Goal: Use online tool/utility: Utilize a website feature to perform a specific function

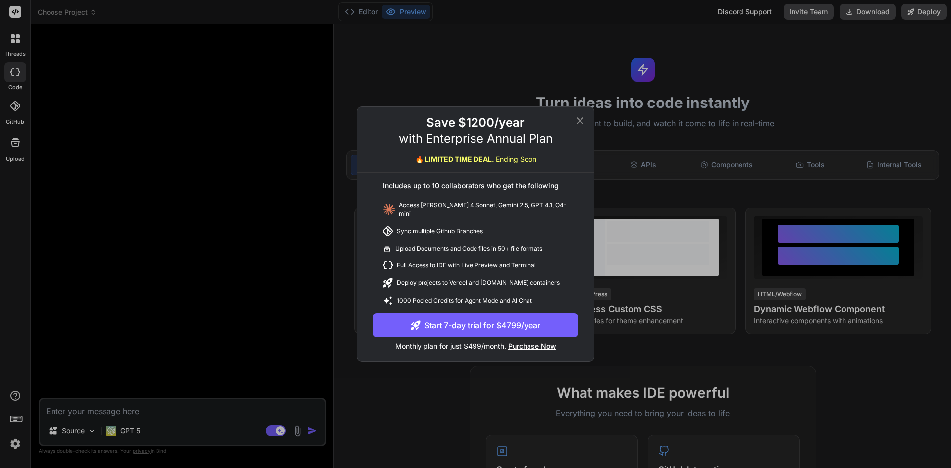
click at [579, 126] on icon at bounding box center [580, 121] width 12 height 12
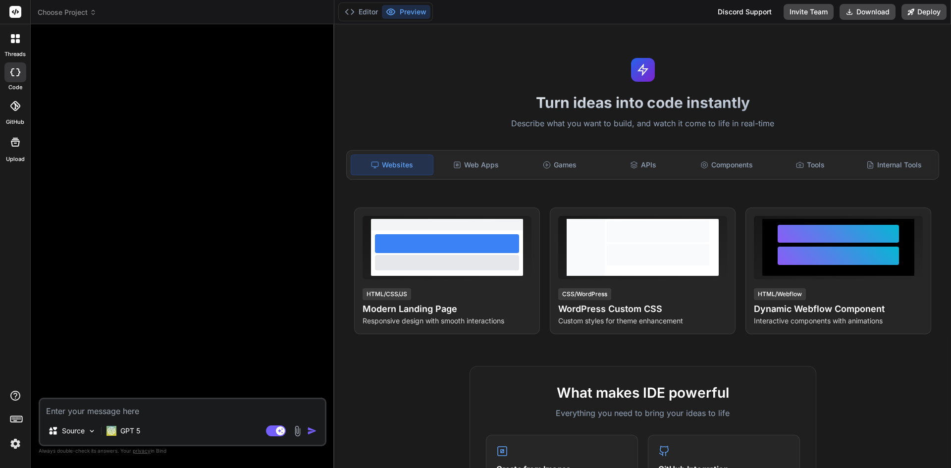
click at [12, 76] on div at bounding box center [15, 72] width 22 height 20
click at [17, 26] on div "threads" at bounding box center [15, 41] width 30 height 34
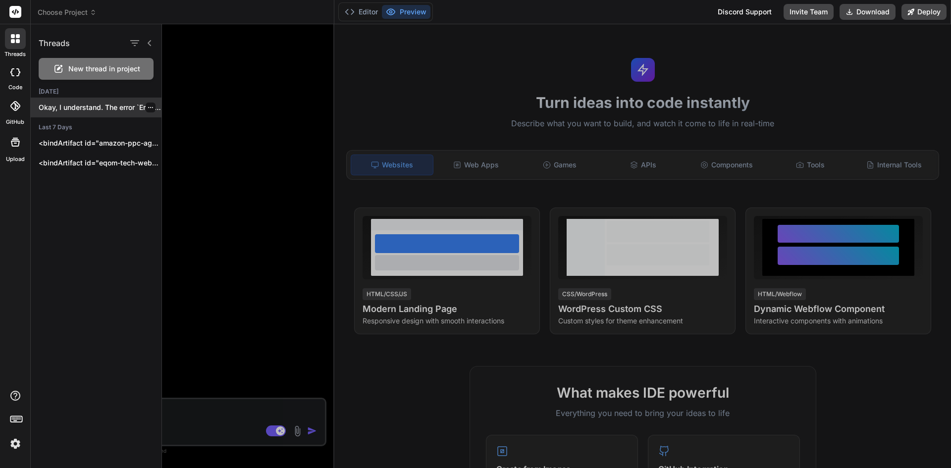
click at [94, 110] on p "Okay, I understand. The error `Error initializing..." at bounding box center [100, 108] width 123 height 10
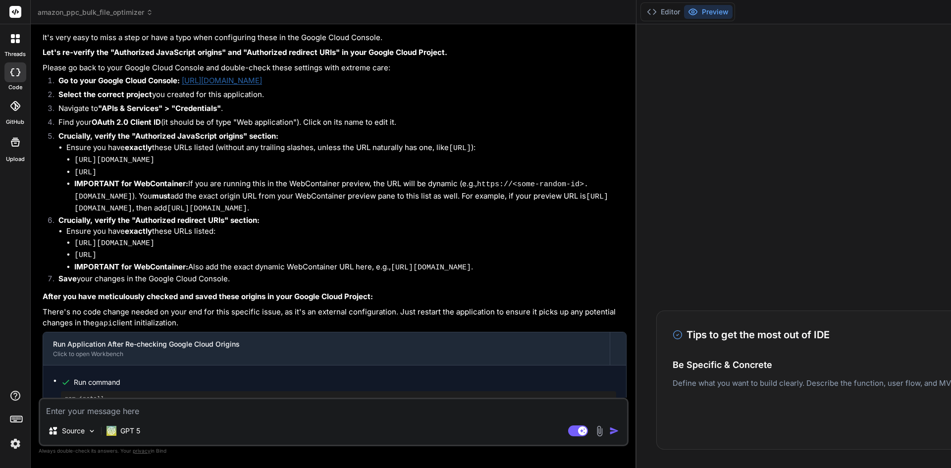
scroll to position [3559, 0]
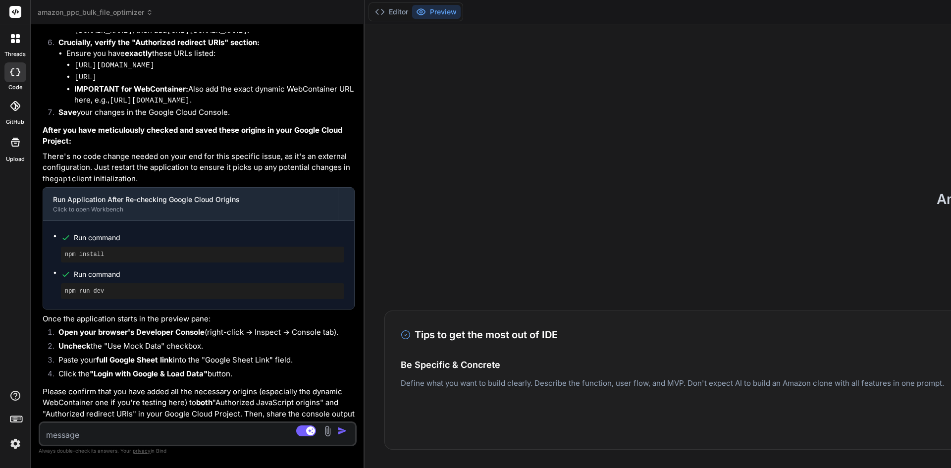
drag, startPoint x: 576, startPoint y: 176, endPoint x: 49, endPoint y: 172, distance: 526.7
click at [49, 172] on div "Bind AI Web Search Created with Pixso. Code Generator You Bind AI You've provid…" at bounding box center [198, 246] width 334 height 444
drag, startPoint x: 361, startPoint y: 202, endPoint x: 0, endPoint y: 290, distance: 371.2
click at [0, 290] on div "threads code GitHub Upload amazon_ppc_bulk_file_optimizer Created with Pixso. B…" at bounding box center [475, 234] width 951 height 468
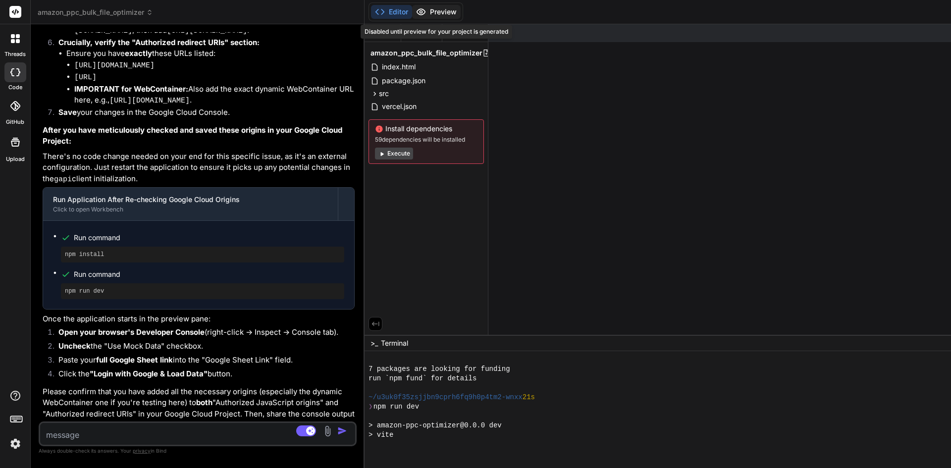
scroll to position [188, 0]
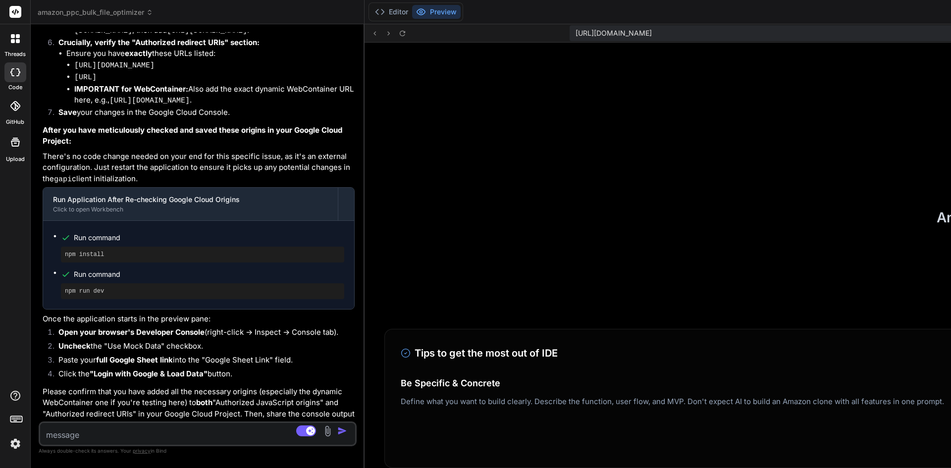
click at [427, 14] on button "Preview" at bounding box center [436, 12] width 49 height 14
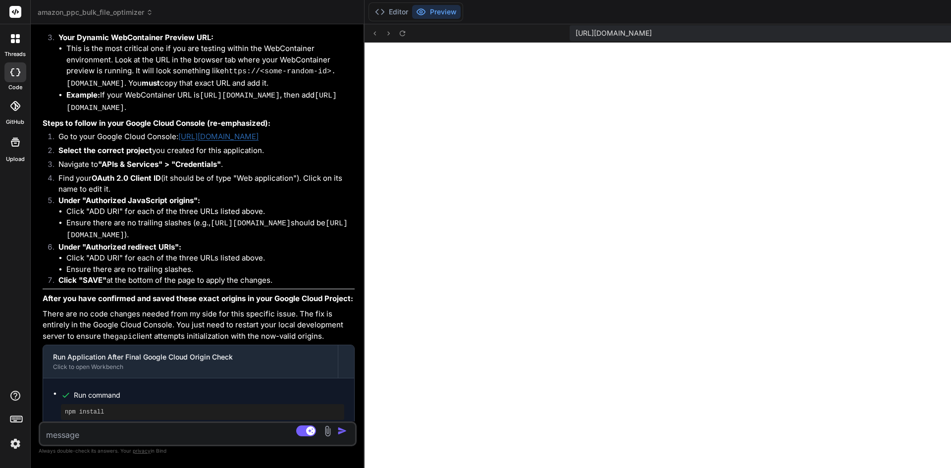
scroll to position [4547, 0]
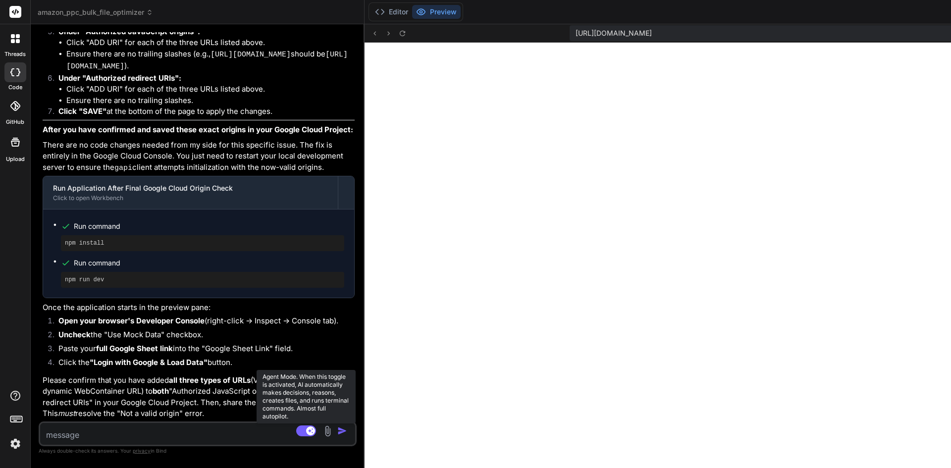
click at [306, 429] on rect at bounding box center [310, 431] width 9 height 9
click at [304, 429] on rect at bounding box center [306, 431] width 20 height 11
type textarea "x"
click at [221, 430] on textarea at bounding box center [171, 432] width 263 height 18
type textarea "d"
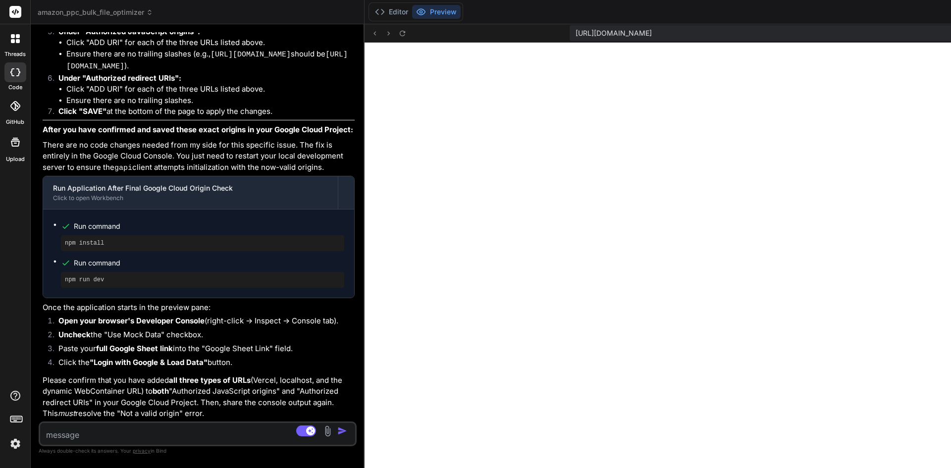
type textarea "x"
type textarea "do"
type textarea "x"
type textarea "doe"
type textarea "x"
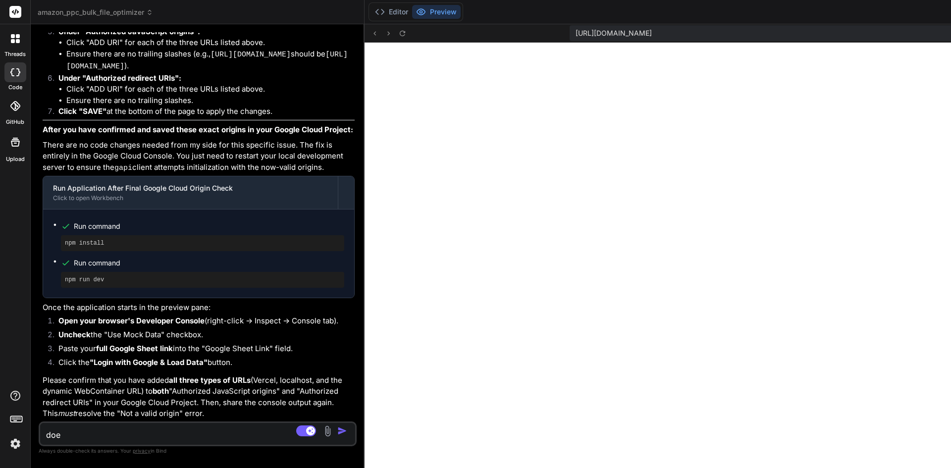
type textarea "doen"
type textarea "x"
type textarea "doe"
type textarea "x"
type textarea "do"
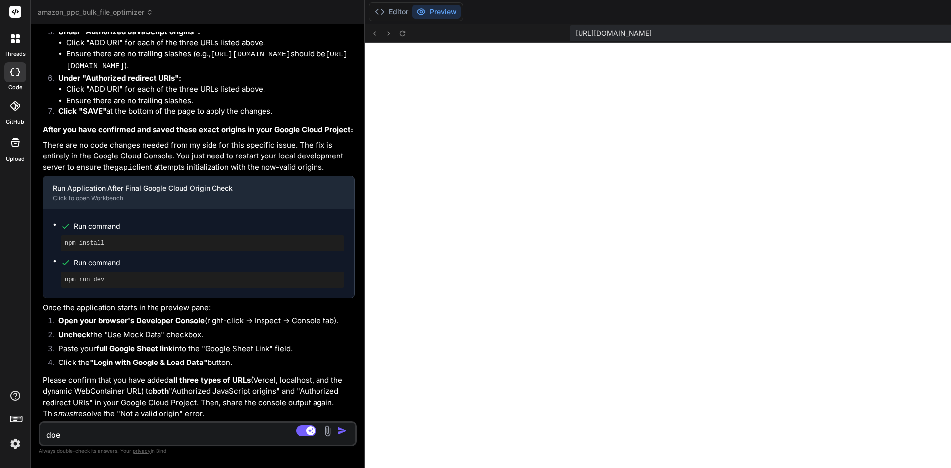
type textarea "x"
type textarea "don"
type textarea "x"
type textarea "done"
type textarea "x"
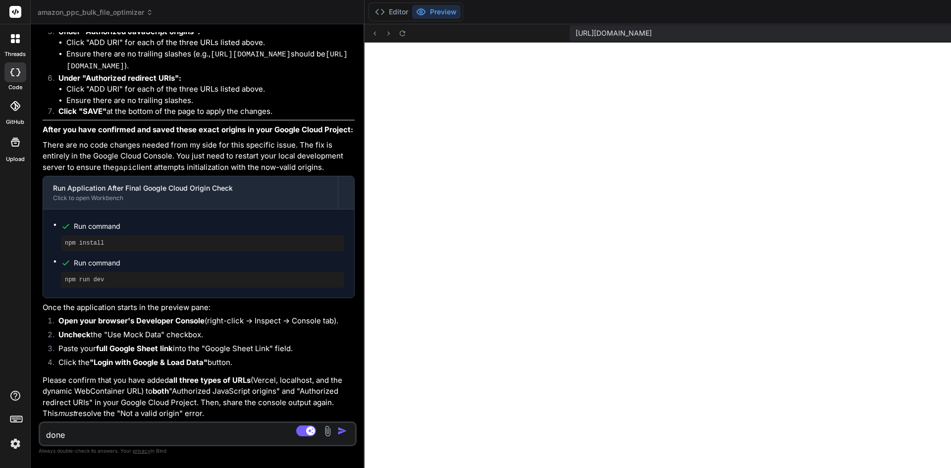
type textarea "done"
type textarea "x"
type textarea "done a"
type textarea "x"
type textarea "done ad"
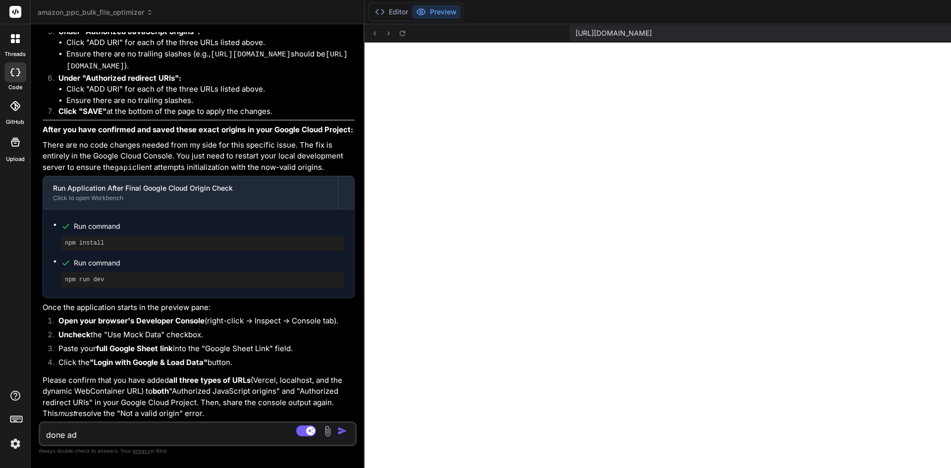
type textarea "x"
type textarea "done add"
type textarea "x"
type textarea "done addi"
type textarea "x"
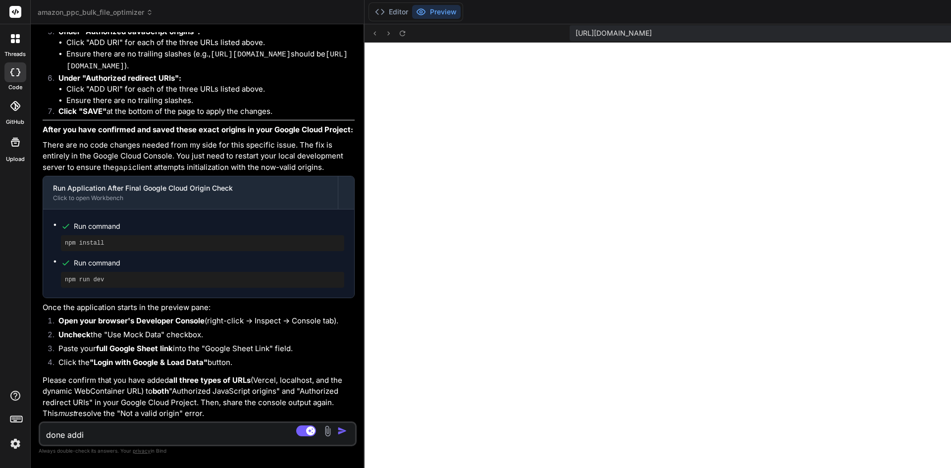
type textarea "done addin"
type textarea "x"
type textarea "done adding"
type textarea "x"
type textarea "done adding"
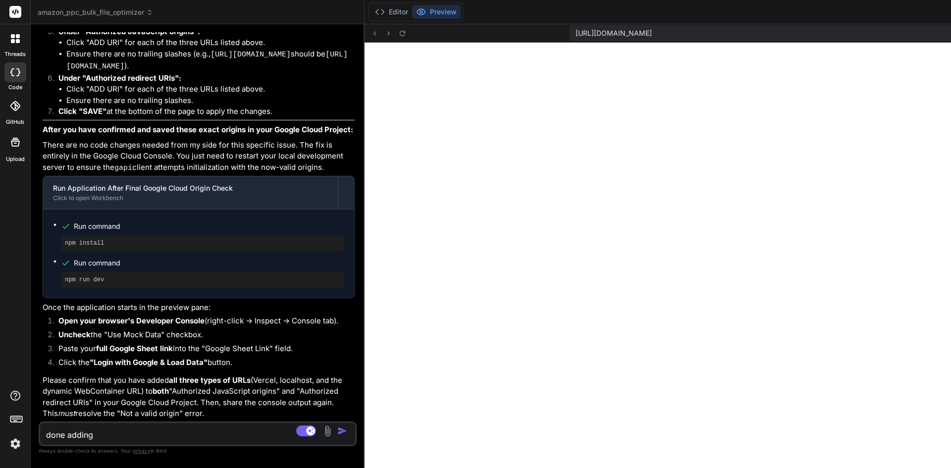
type textarea "x"
type textarea "done adding a"
type textarea "x"
type textarea "done adding al"
type textarea "x"
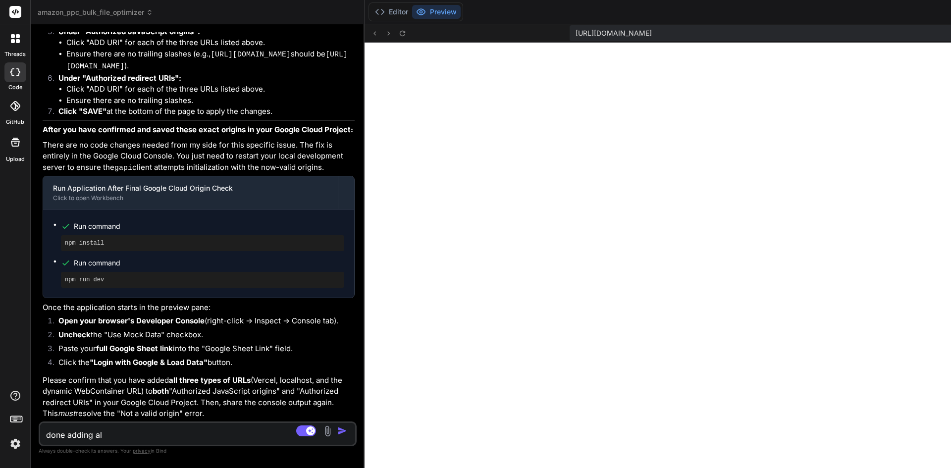
type textarea "done adding all"
type textarea "x"
type textarea "done adding all"
type textarea "x"
type textarea "done adding all 3"
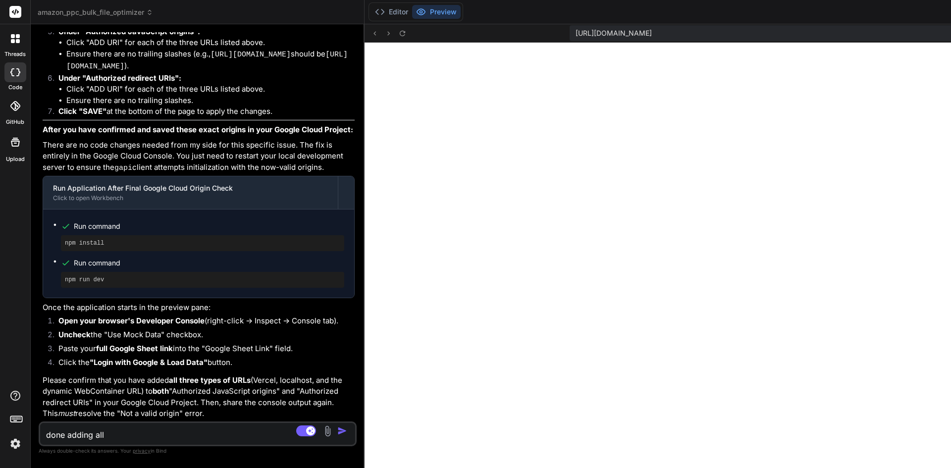
type textarea "x"
type textarea "done adding all 3"
type textarea "x"
type textarea "done adding all 3 u"
type textarea "x"
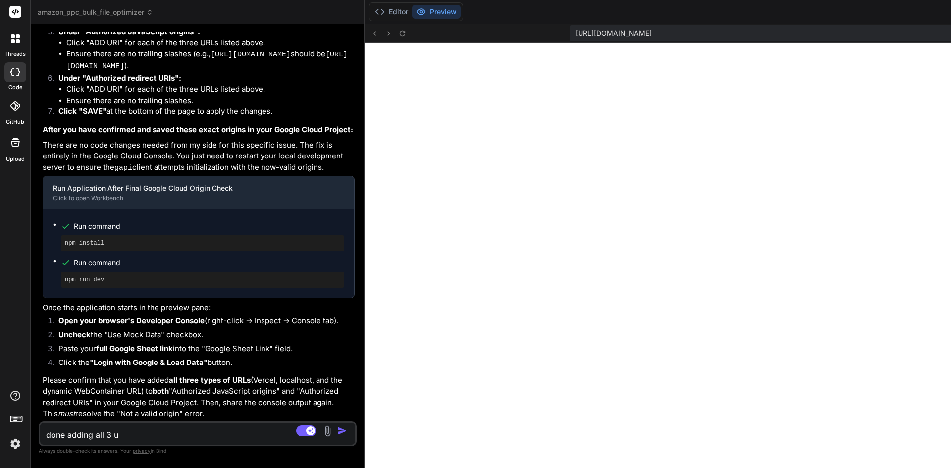
type textarea "done adding all 3 ur"
type textarea "x"
type textarea "done adding all 3 url"
type textarea "x"
type textarea "done adding all 3 urls"
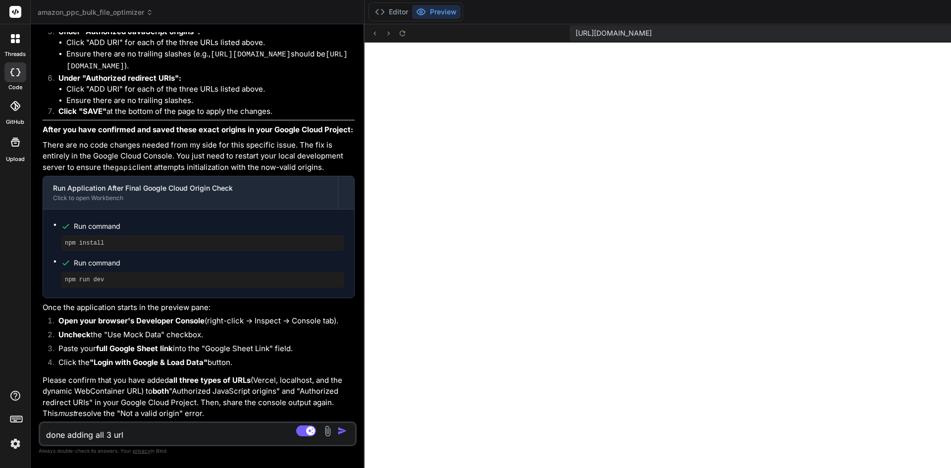
type textarea "x"
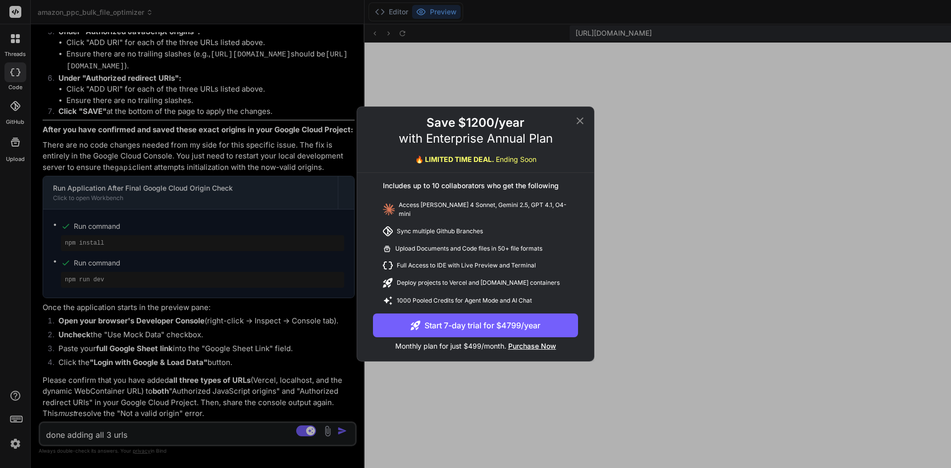
type textarea "done adding all 3 urls"
click at [580, 116] on div "Save $1200/year with Enterprise Annual Plan 🔥 LIMITED TIME DEAL. Ending Soon In…" at bounding box center [475, 234] width 237 height 254
click at [579, 124] on icon at bounding box center [580, 121] width 12 height 12
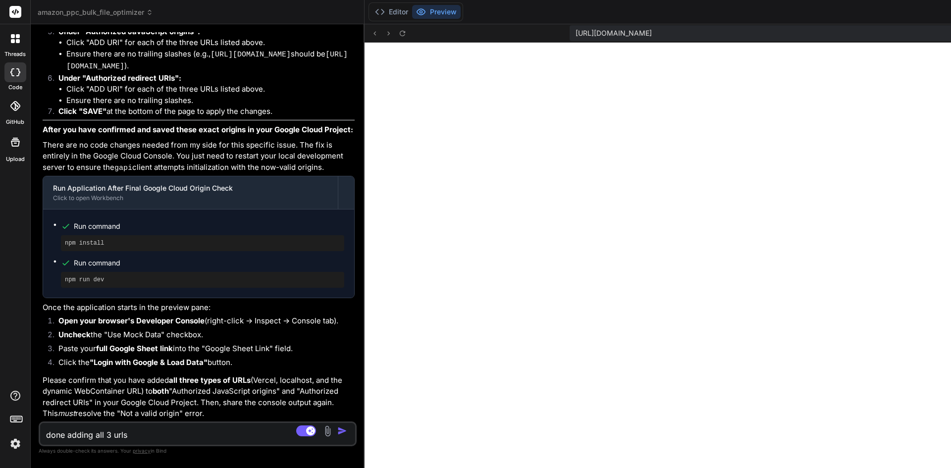
click at [340, 435] on img "button" at bounding box center [342, 431] width 10 height 10
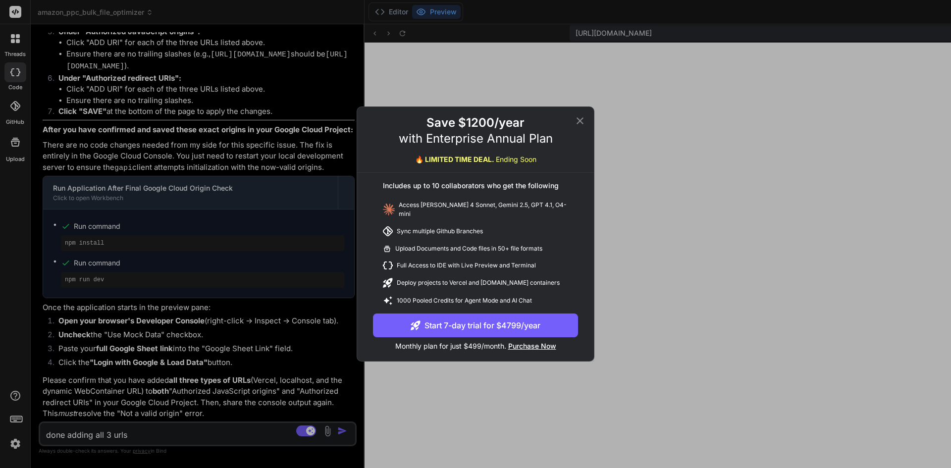
click at [580, 122] on icon at bounding box center [580, 121] width 12 height 12
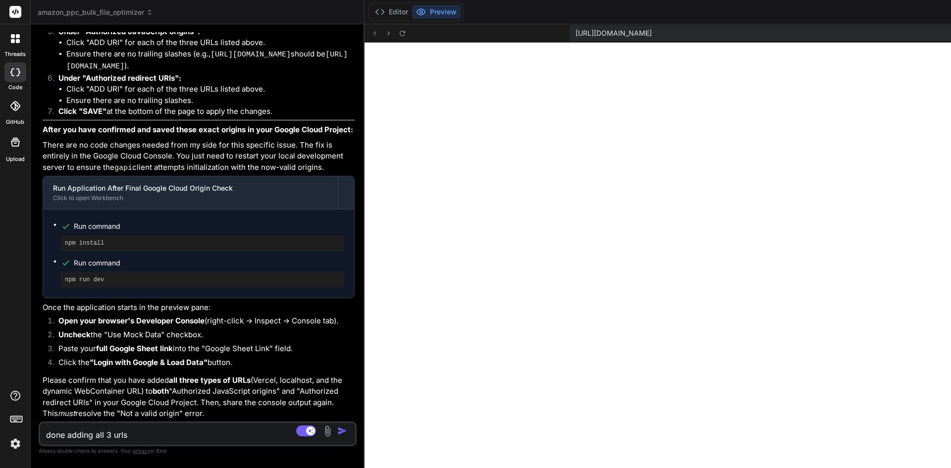
click at [20, 447] on img at bounding box center [15, 444] width 17 height 17
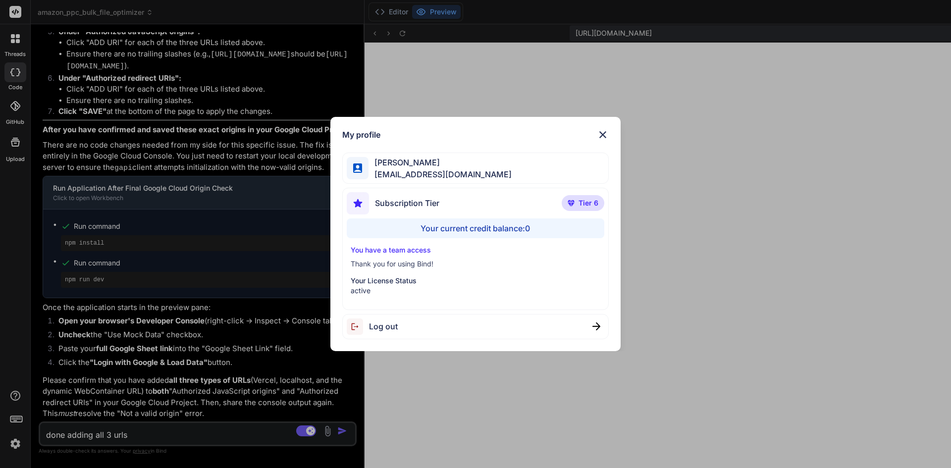
click at [601, 138] on img at bounding box center [603, 135] width 12 height 12
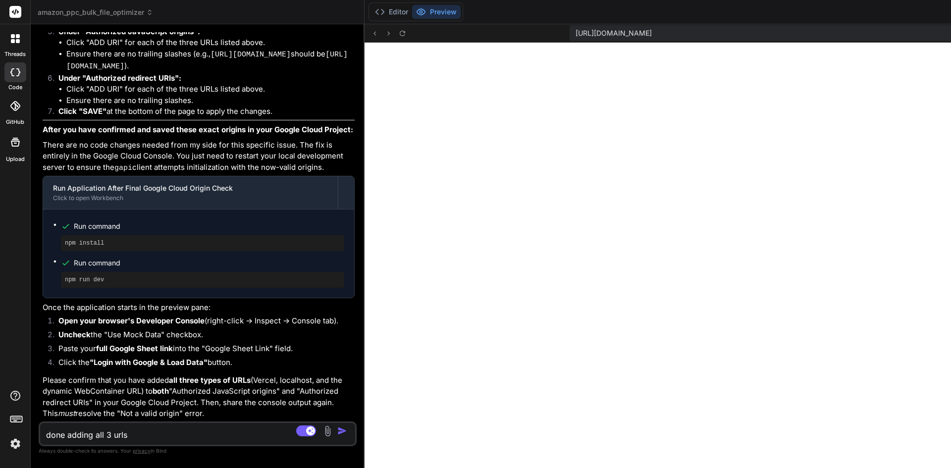
click at [130, 429] on textarea "done adding all 3 urls" at bounding box center [171, 432] width 263 height 18
type textarea "x"
click at [14, 439] on img at bounding box center [15, 444] width 17 height 17
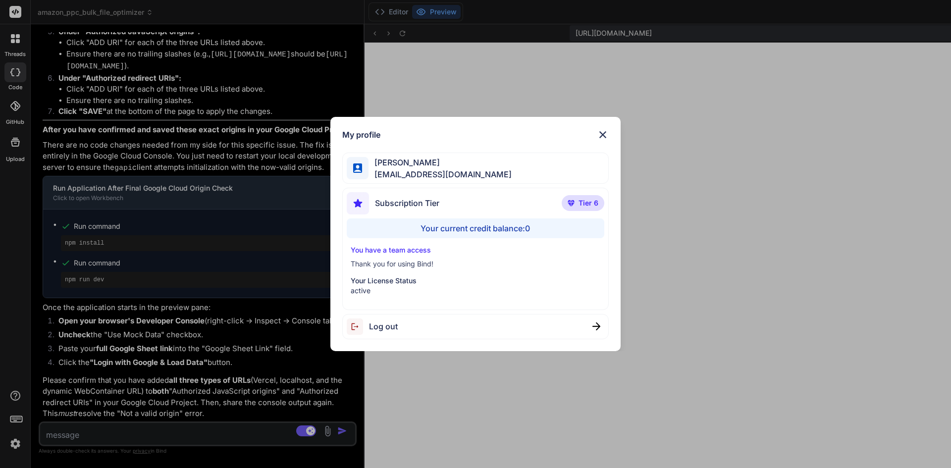
click at [602, 137] on img at bounding box center [603, 135] width 12 height 12
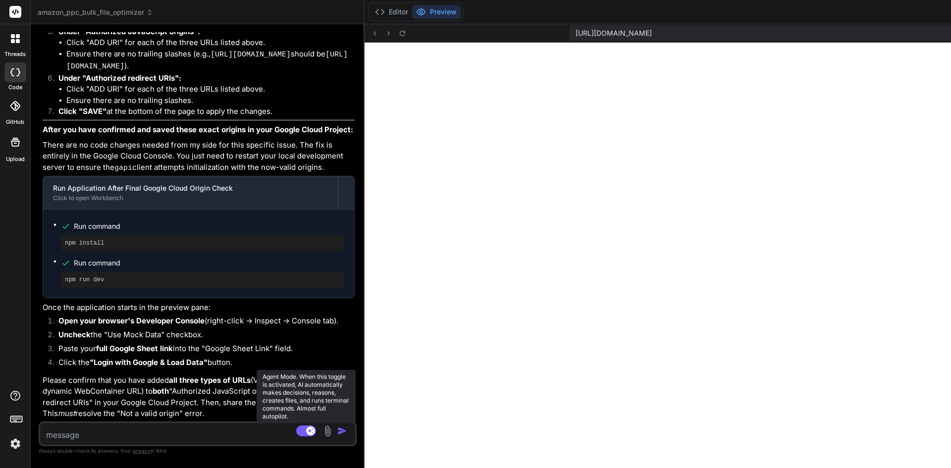
click at [296, 433] on rect at bounding box center [306, 431] width 20 height 11
click at [18, 49] on div at bounding box center [15, 38] width 21 height 21
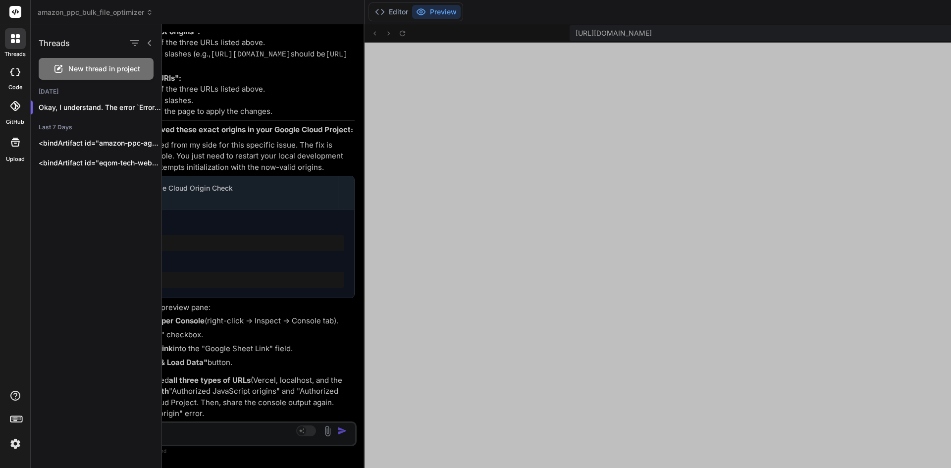
click at [63, 78] on div "New thread in project" at bounding box center [96, 69] width 115 height 22
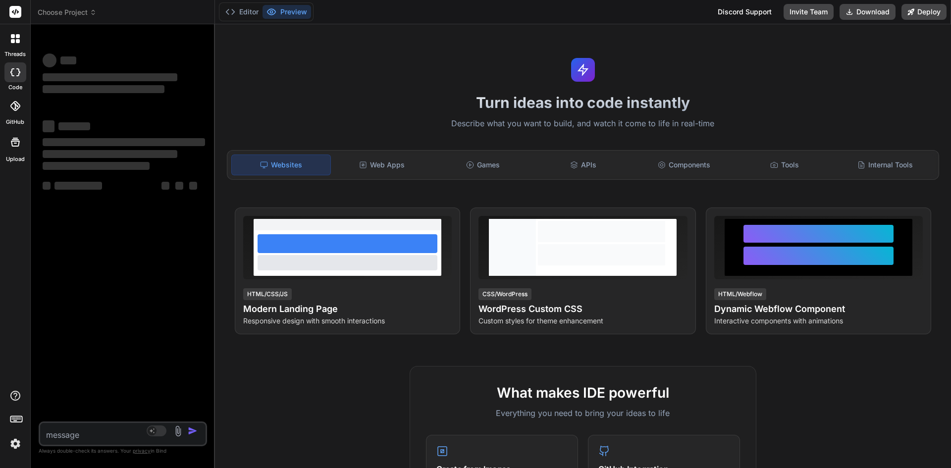
scroll to position [273, 0]
click at [147, 429] on icon at bounding box center [157, 431] width 20 height 11
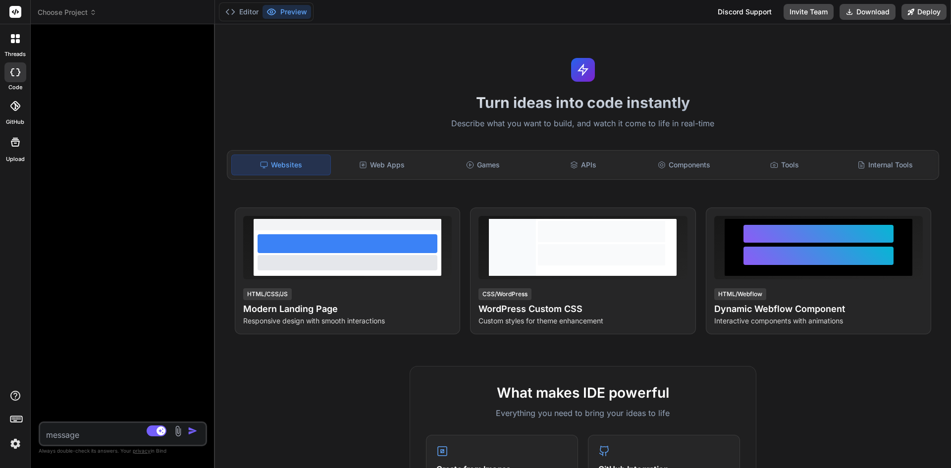
click at [10, 446] on img at bounding box center [15, 444] width 17 height 17
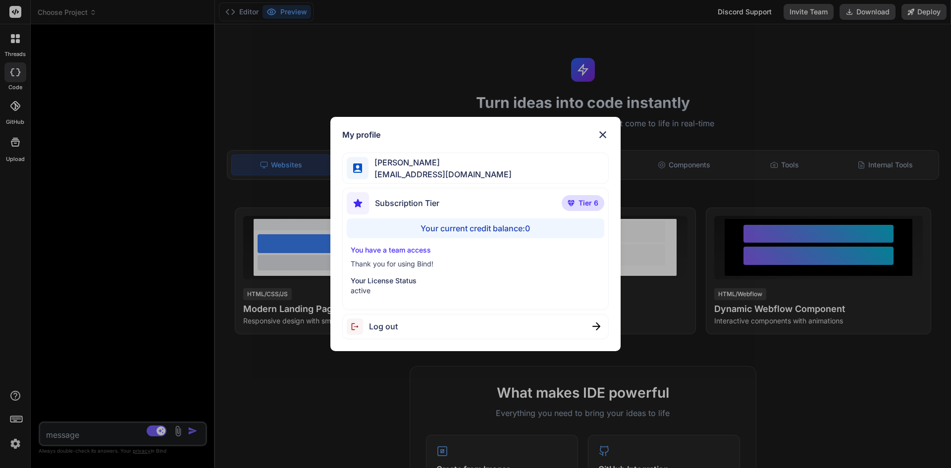
click at [443, 332] on div "Log out" at bounding box center [475, 326] width 267 height 25
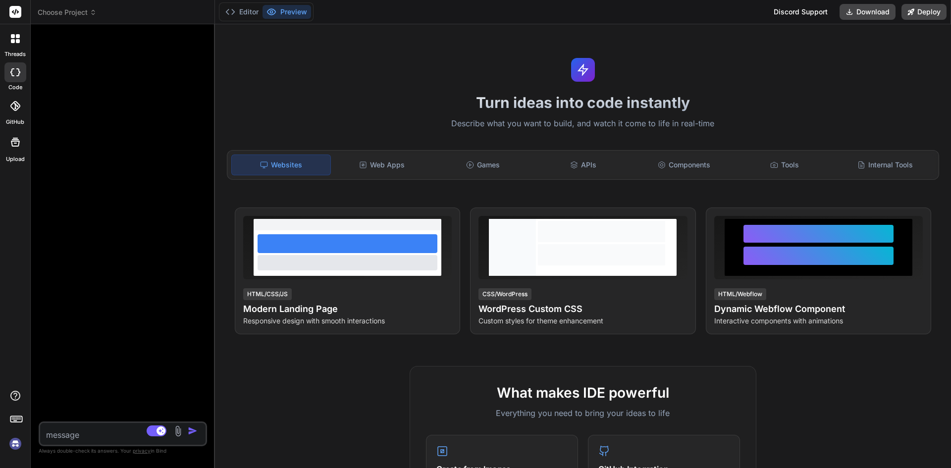
scroll to position [311, 0]
click at [13, 445] on img at bounding box center [15, 444] width 17 height 17
type textarea "x"
click at [17, 446] on img at bounding box center [15, 444] width 17 height 17
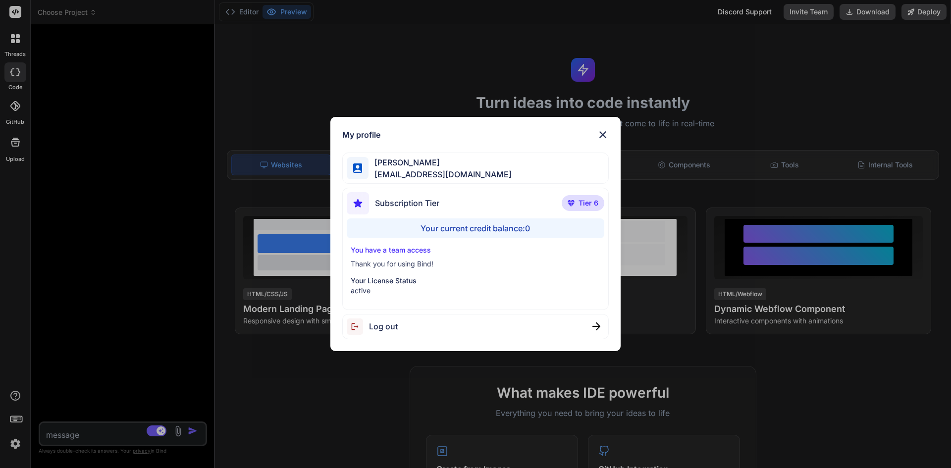
click at [604, 135] on img at bounding box center [603, 135] width 12 height 12
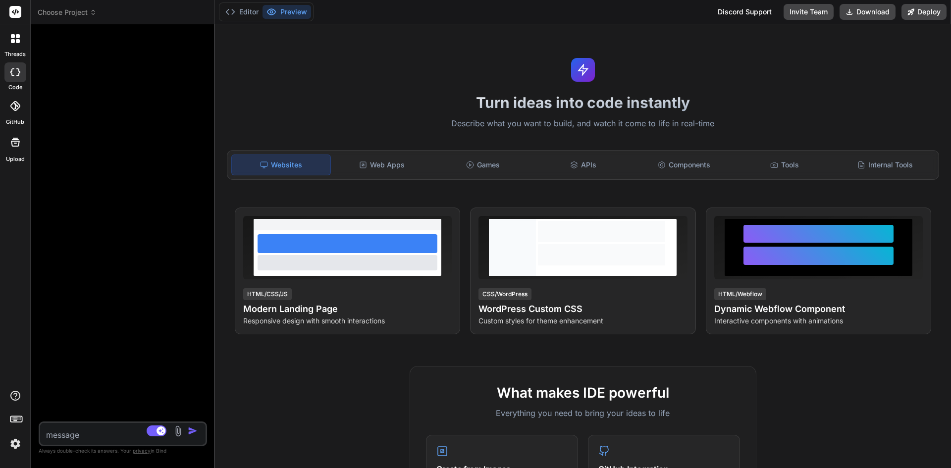
click at [16, 446] on img at bounding box center [15, 444] width 17 height 17
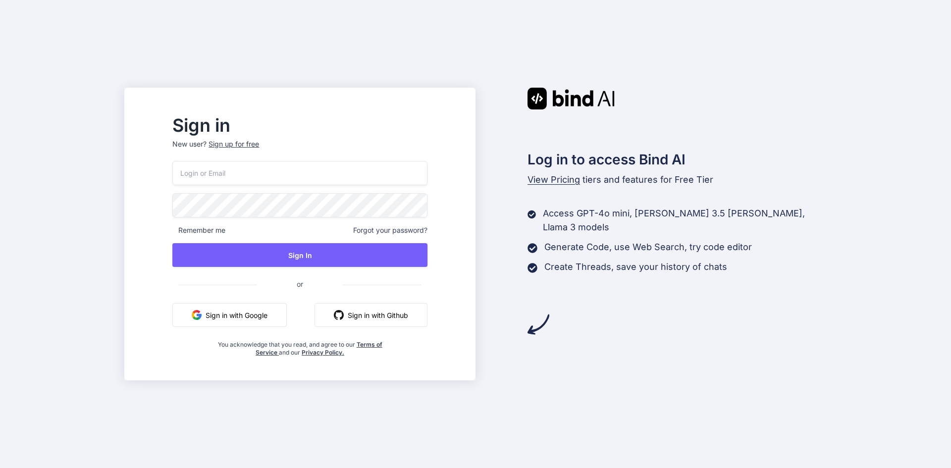
click at [264, 320] on button "Sign in with Google" at bounding box center [229, 315] width 114 height 24
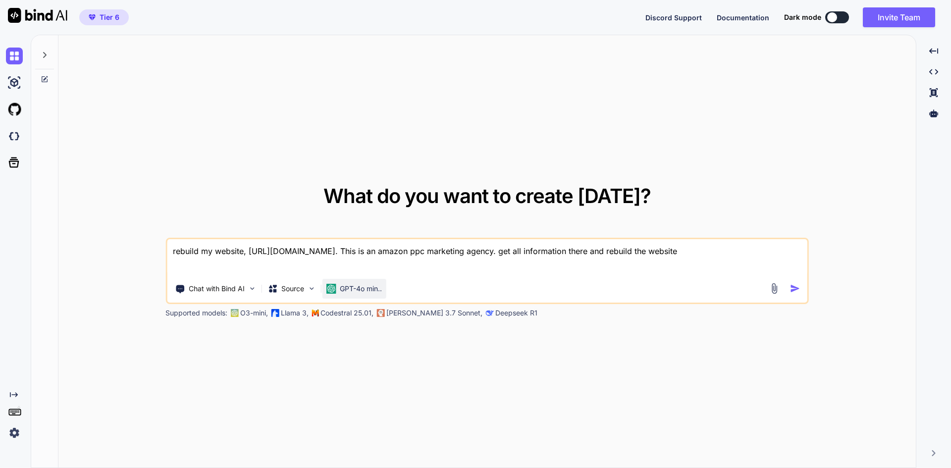
click at [343, 297] on div "GPT-4o min.." at bounding box center [354, 289] width 64 height 20
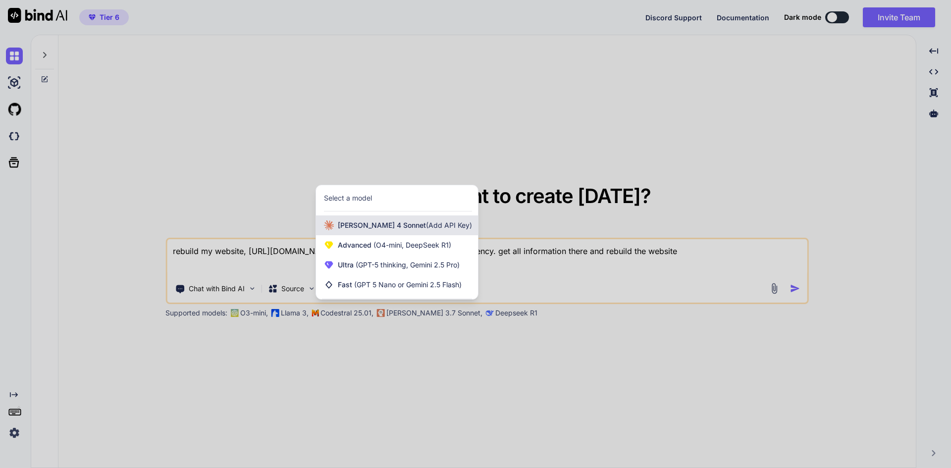
click at [355, 218] on div "[PERSON_NAME] 4 Sonnet (Add API Key)" at bounding box center [397, 226] width 162 height 20
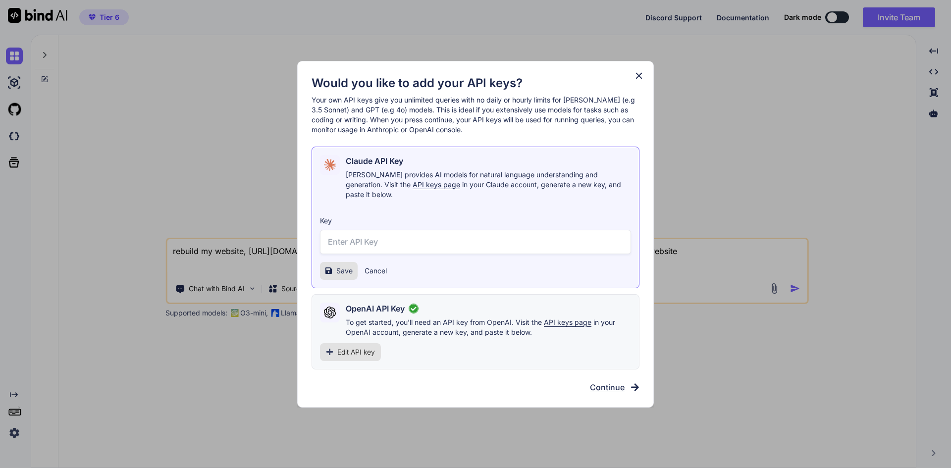
click at [607, 381] on span "Continue" at bounding box center [607, 387] width 35 height 12
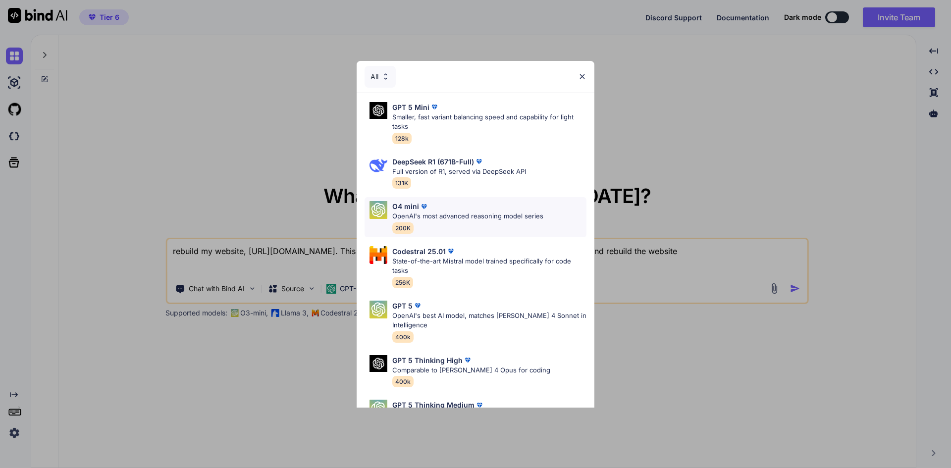
scroll to position [99, 0]
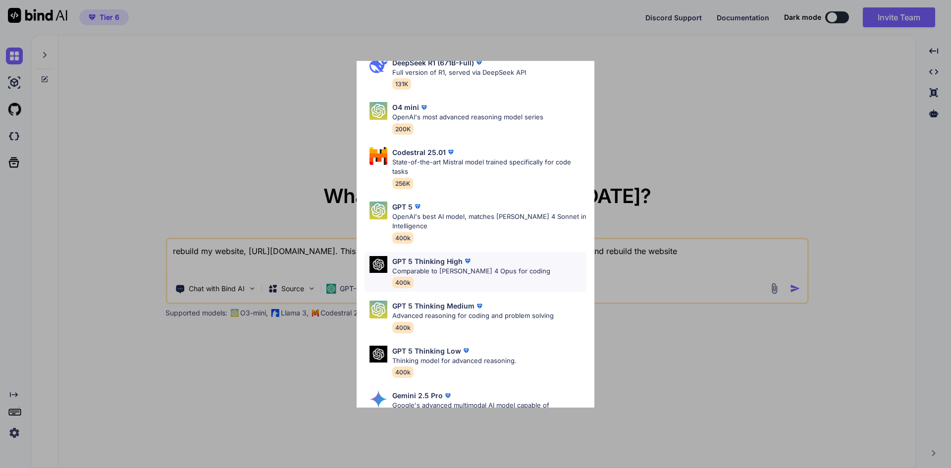
click at [477, 271] on p "Comparable to [PERSON_NAME] 4 Opus for coding" at bounding box center [471, 272] width 158 height 10
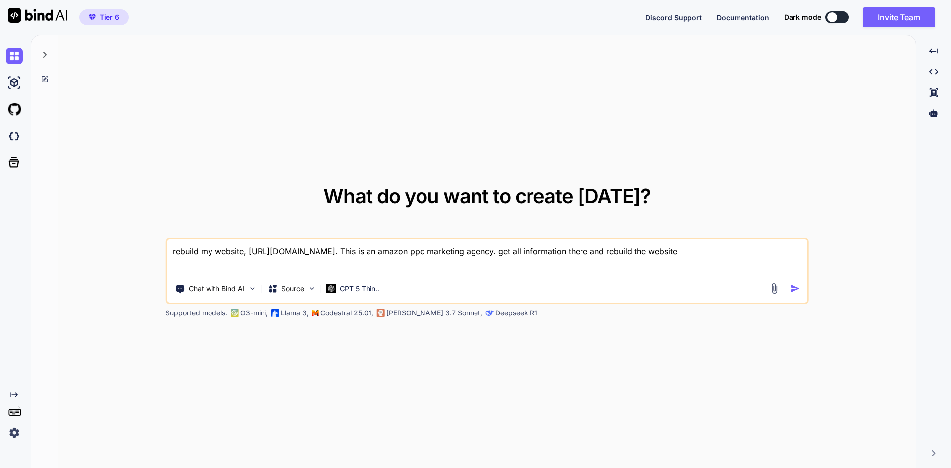
click at [798, 291] on img "button" at bounding box center [795, 288] width 10 height 10
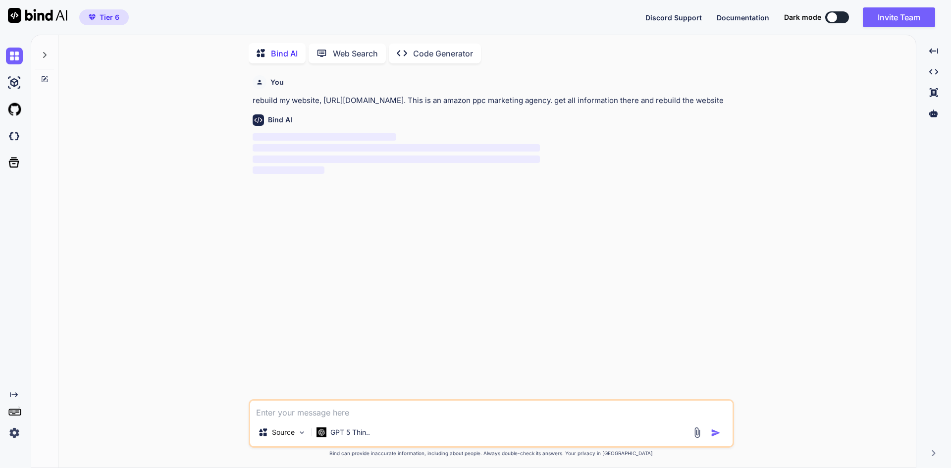
scroll to position [4, 0]
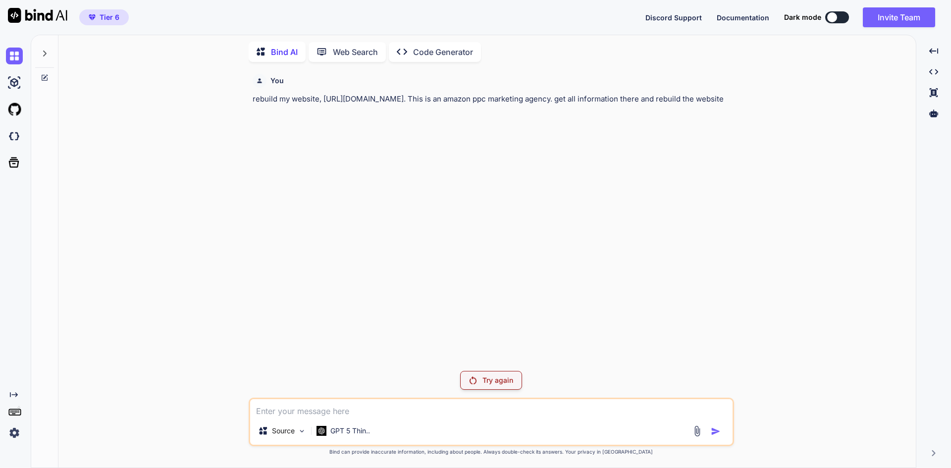
click at [343, 97] on p "rebuild my website, [URL][DOMAIN_NAME]. This is an amazon ppc marketing agency.…" at bounding box center [493, 99] width 480 height 11
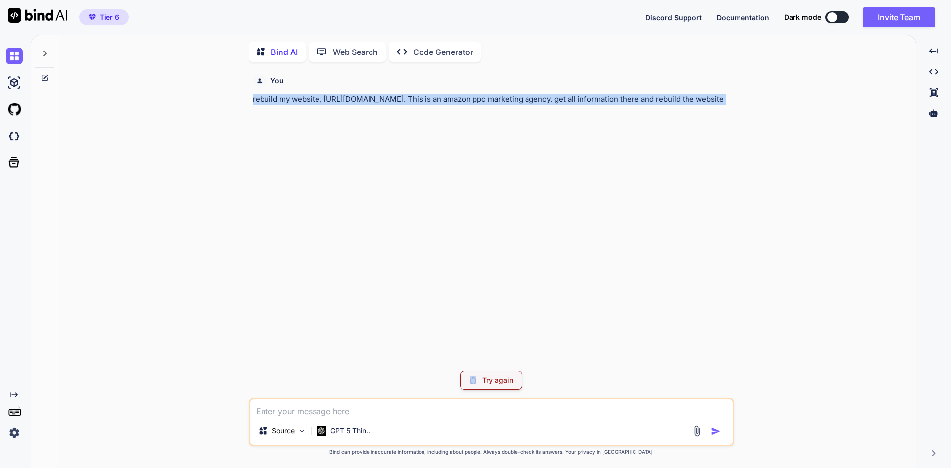
click at [343, 97] on p "rebuild my website, [URL][DOMAIN_NAME]. This is an amazon ppc marketing agency.…" at bounding box center [493, 99] width 480 height 11
copy p "rebuild my website, [URL][DOMAIN_NAME]. This is an amazon ppc marketing agency.…"
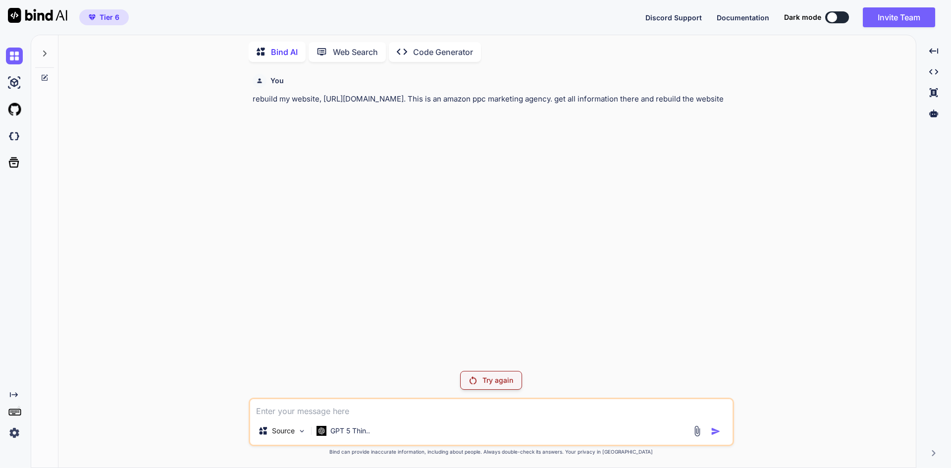
click at [421, 51] on p "Code Generator" at bounding box center [443, 52] width 60 height 12
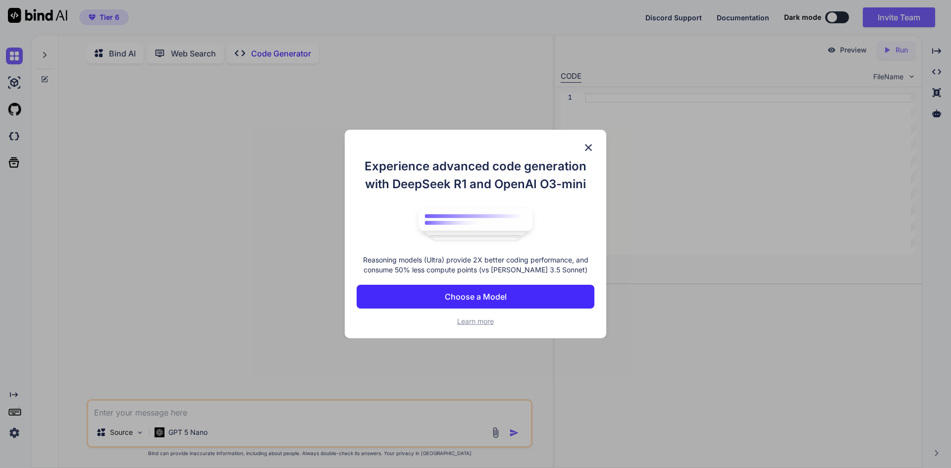
click at [528, 302] on button "Choose a Model" at bounding box center [476, 297] width 238 height 24
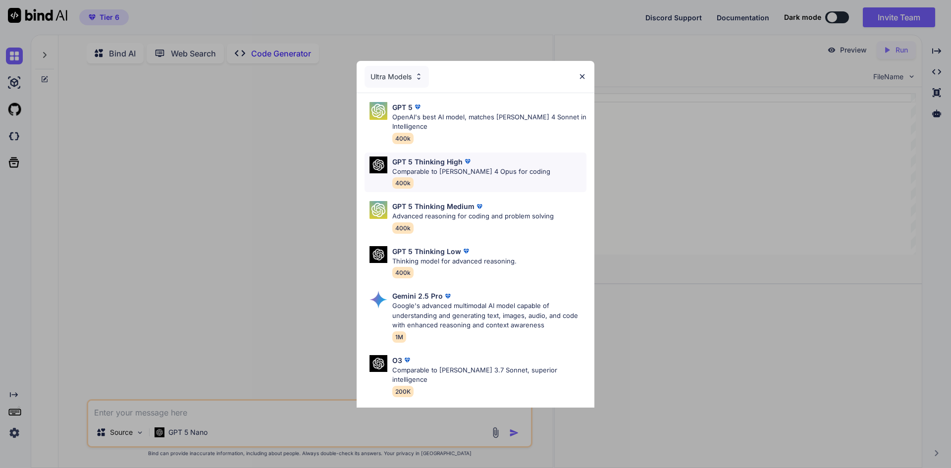
click at [476, 170] on p "Comparable to [PERSON_NAME] 4 Opus for coding" at bounding box center [471, 172] width 158 height 10
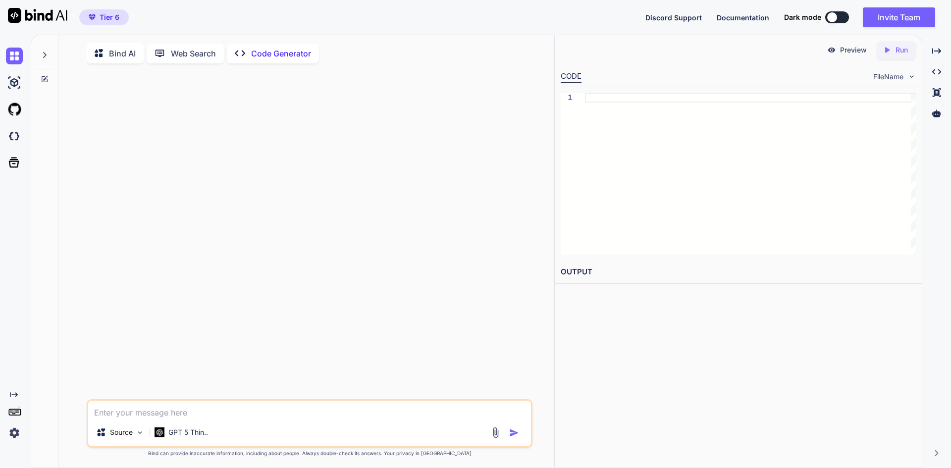
click at [290, 404] on textarea at bounding box center [309, 410] width 443 height 18
paste textarea "rebuild my website, [URL][DOMAIN_NAME]. This is an amazon ppc marketing agency.…"
type textarea "x"
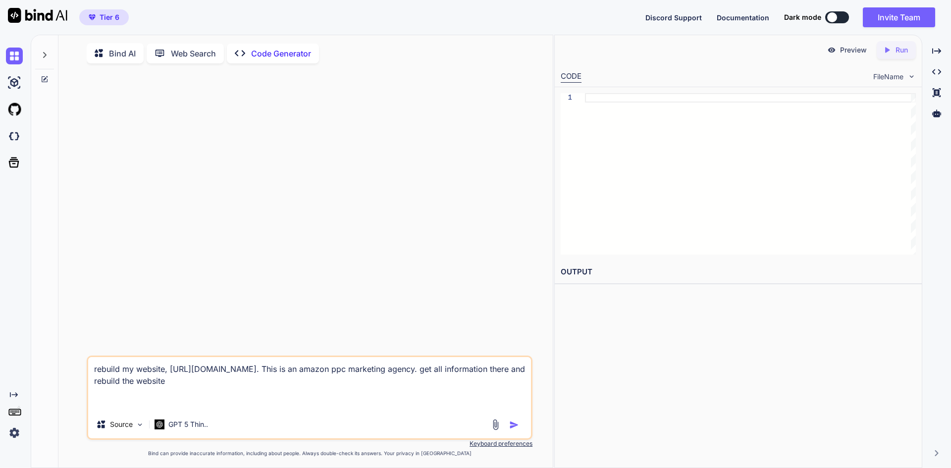
type textarea "rebuild my website, [URL][DOMAIN_NAME]. This is an amazon ppc marketing agency.…"
click at [518, 424] on img "button" at bounding box center [514, 425] width 10 height 10
type textarea "x"
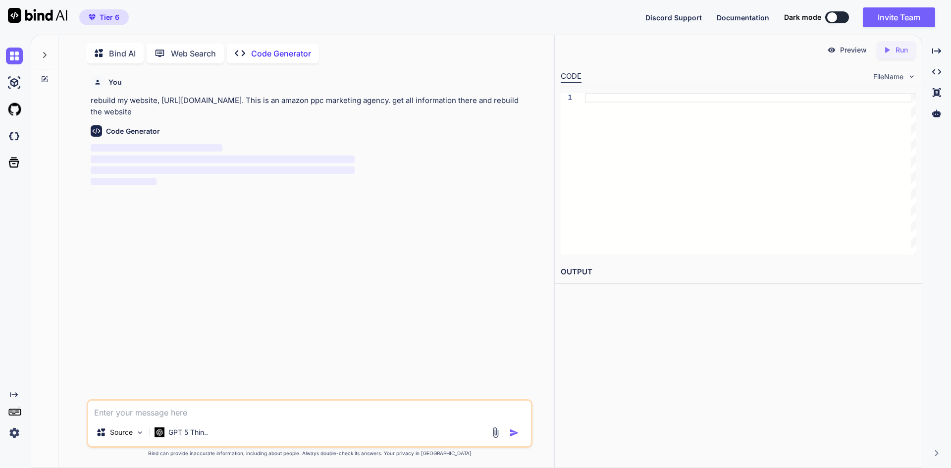
scroll to position [4, 0]
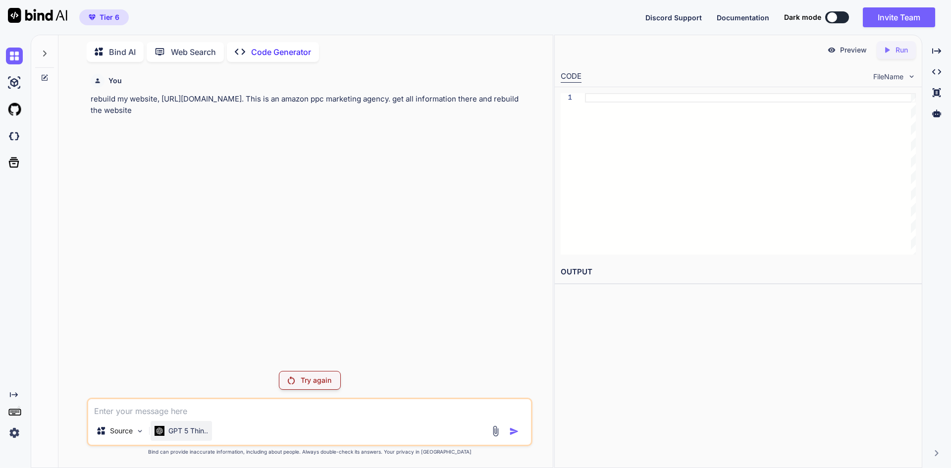
click at [172, 424] on div "GPT 5 Thin.." at bounding box center [181, 431] width 61 height 20
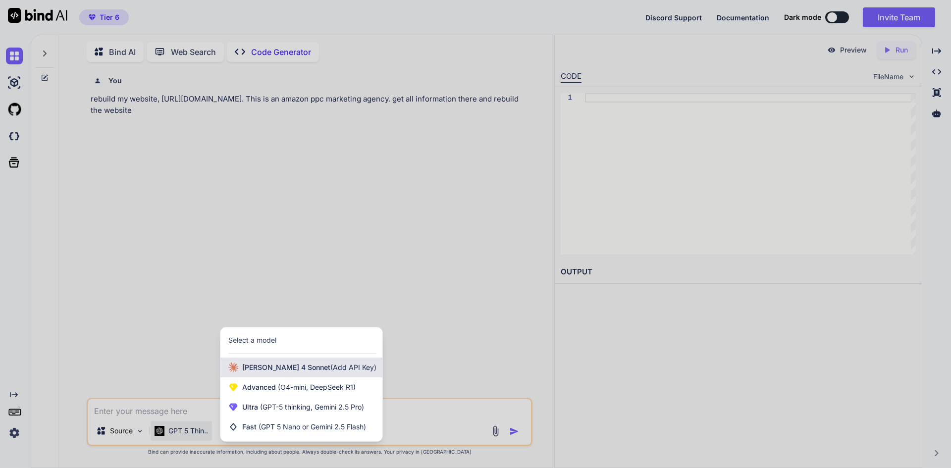
click at [258, 372] on span "[PERSON_NAME] 4 Sonnet (Add API Key)" at bounding box center [309, 368] width 134 height 10
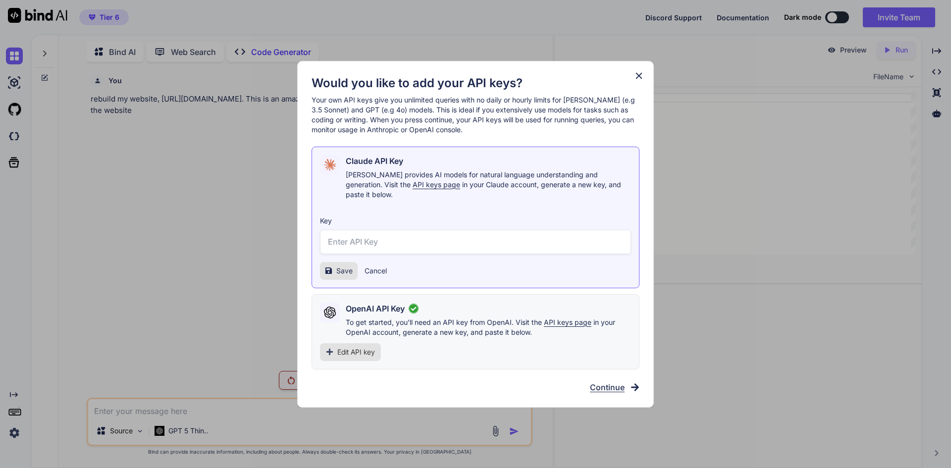
click at [609, 381] on span "Continue" at bounding box center [607, 387] width 35 height 12
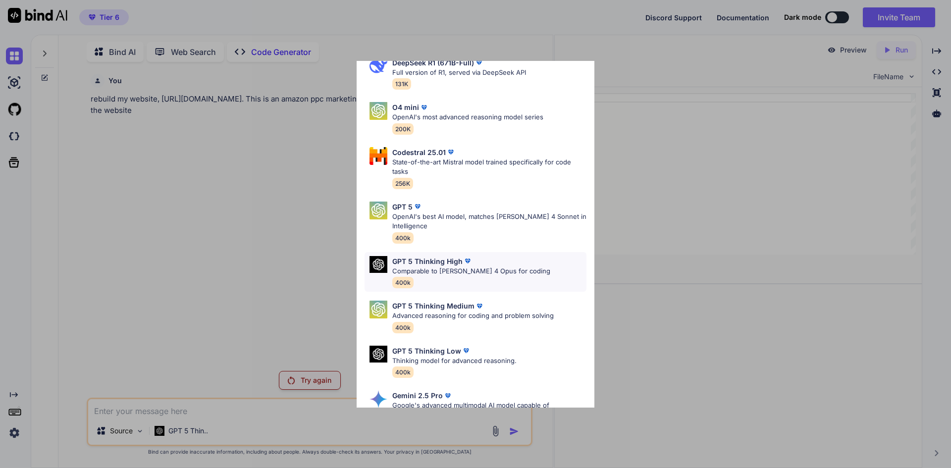
scroll to position [0, 0]
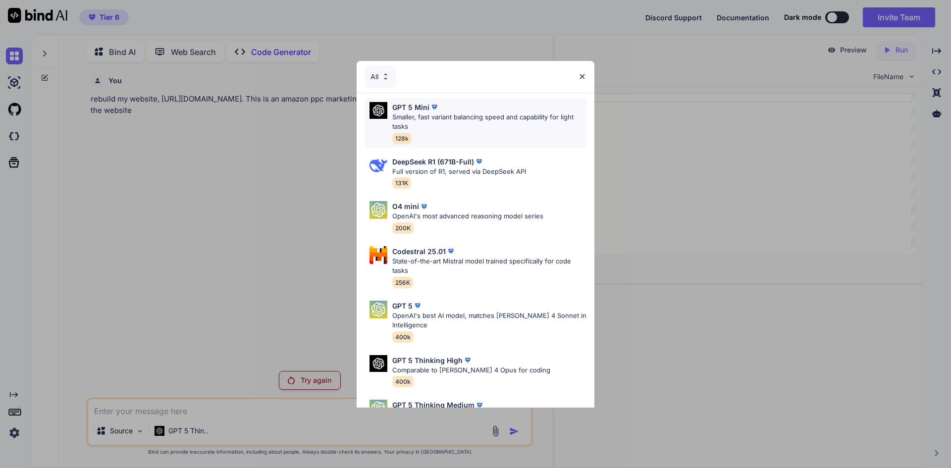
click at [469, 126] on p "Smaller, fast variant balancing speed and capability for light tasks" at bounding box center [489, 121] width 194 height 19
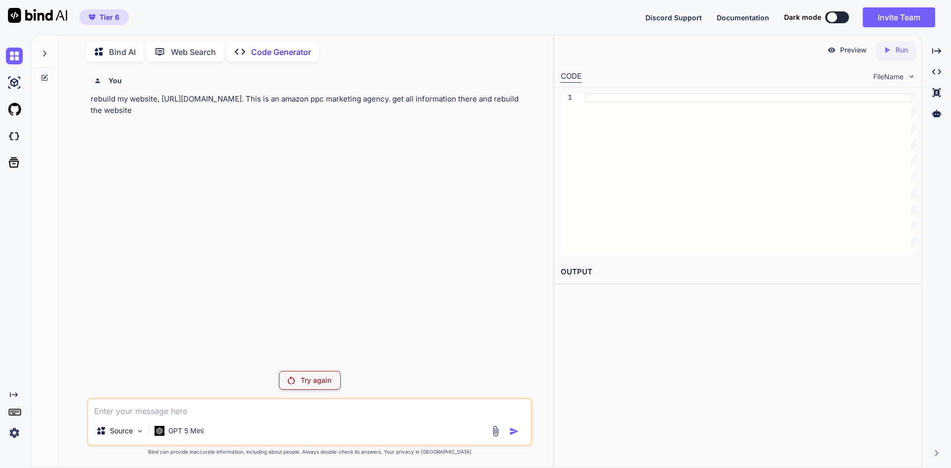
click at [301, 382] on p "Try again" at bounding box center [316, 381] width 31 height 10
click at [173, 429] on p "GPT 5 Mini" at bounding box center [185, 431] width 35 height 10
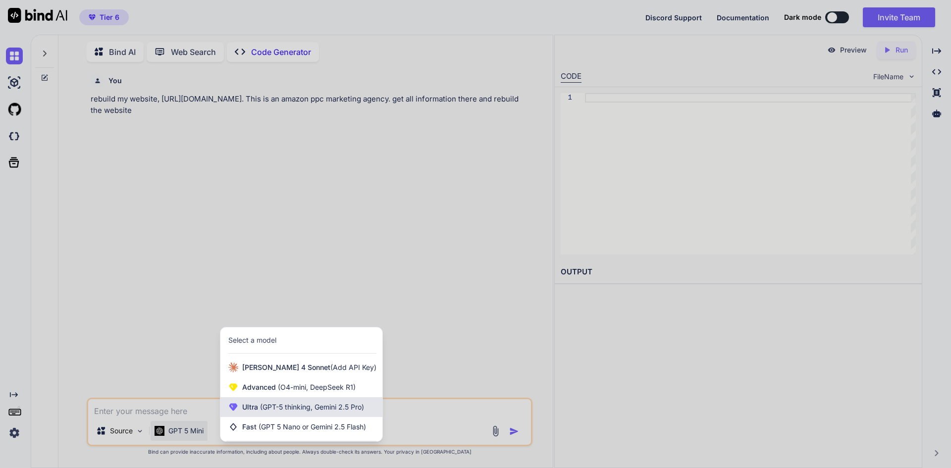
click at [269, 408] on span "(GPT-5 thinking, Gemini 2.5 Pro)" at bounding box center [311, 407] width 106 height 8
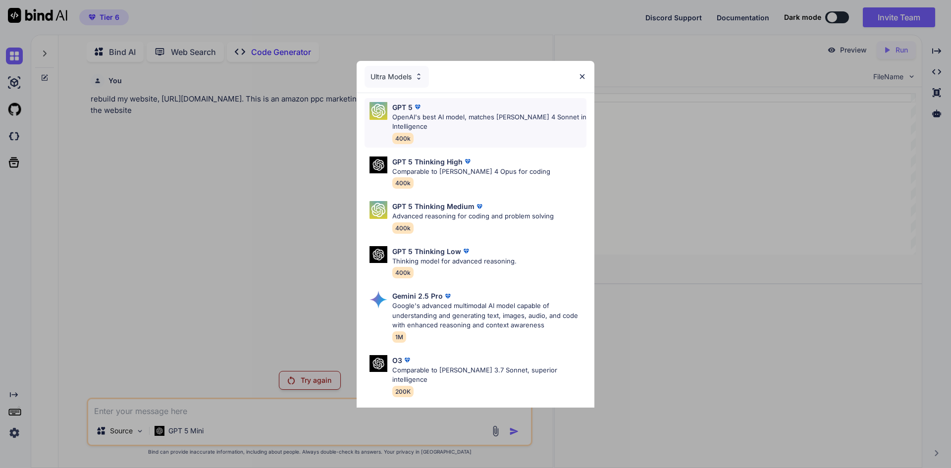
click at [473, 129] on p "OpenAI's best AI model, matches [PERSON_NAME] 4 Sonnet in Intelligence" at bounding box center [489, 121] width 194 height 19
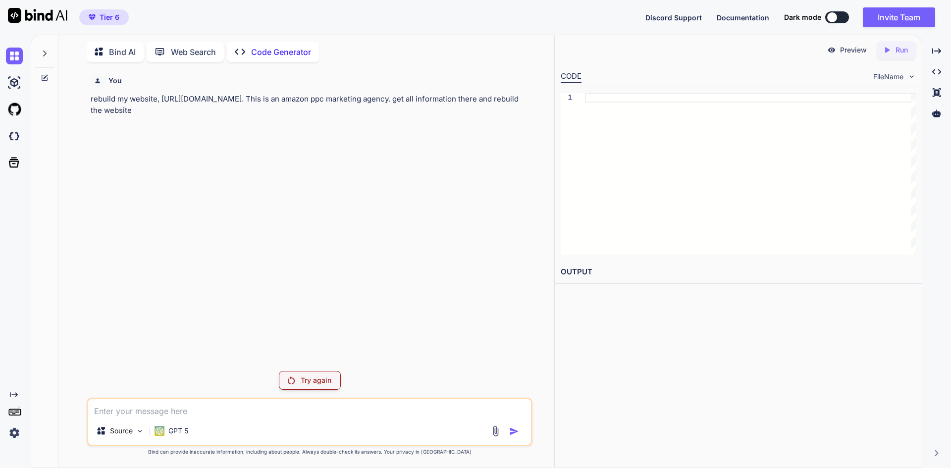
click at [313, 384] on p "Try again" at bounding box center [316, 381] width 31 height 10
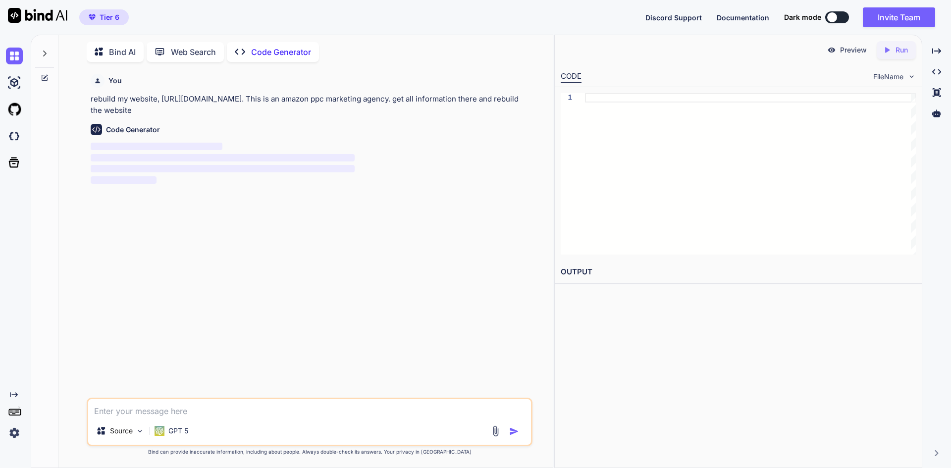
type textarea "x"
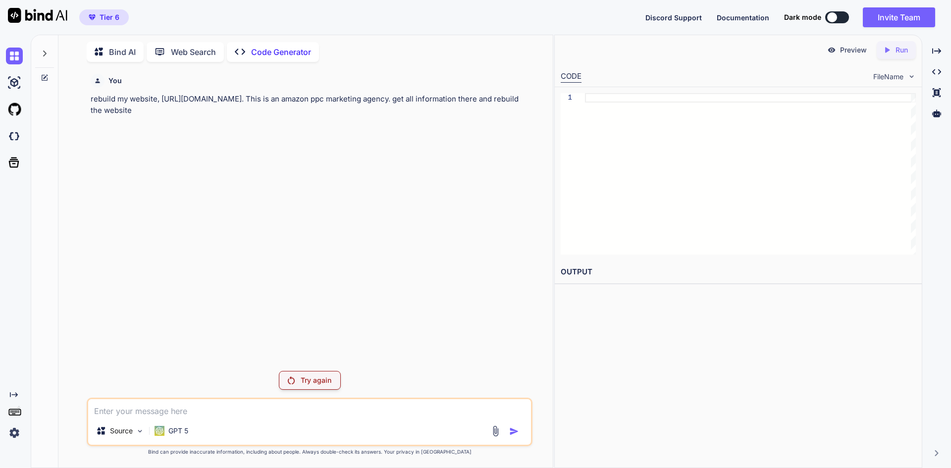
click at [10, 439] on img at bounding box center [14, 433] width 17 height 17
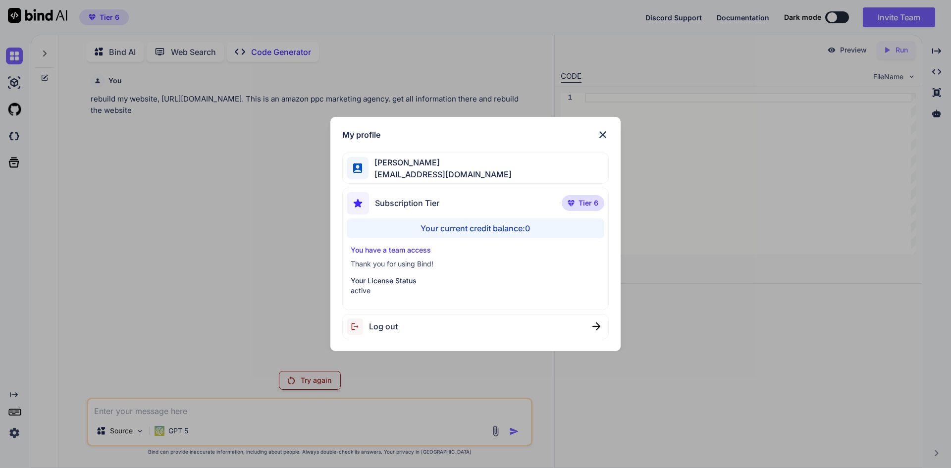
click at [478, 235] on div "Your current credit balance: 0" at bounding box center [476, 228] width 258 height 20
click at [465, 218] on div "Your current credit balance: 0" at bounding box center [476, 228] width 258 height 20
click at [460, 237] on div "Your current credit balance: 0" at bounding box center [476, 228] width 258 height 20
click at [455, 260] on p "Thank you for using Bind!" at bounding box center [476, 264] width 250 height 10
click at [599, 142] on div "My profile [PERSON_NAME] [PERSON_NAME][EMAIL_ADDRESS][DOMAIN_NAME] Subscription…" at bounding box center [475, 234] width 291 height 234
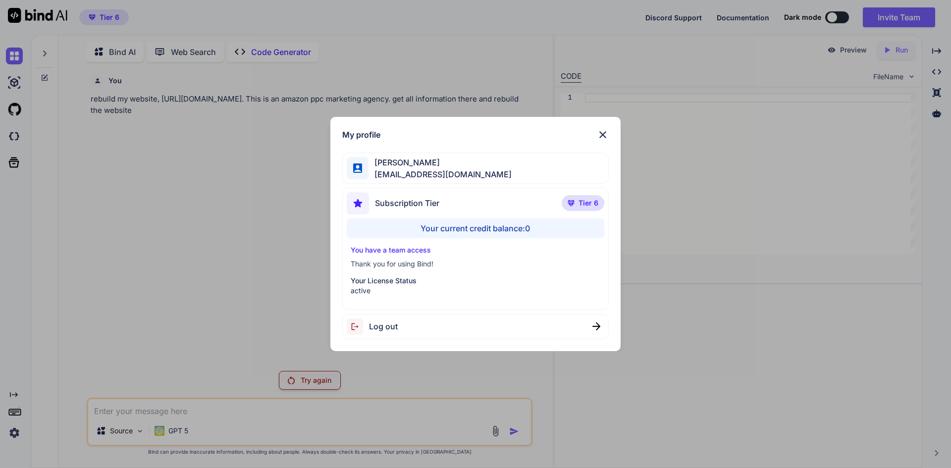
click at [611, 131] on div "My profile [PERSON_NAME] [PERSON_NAME][EMAIL_ADDRESS][DOMAIN_NAME] Subscription…" at bounding box center [475, 234] width 291 height 234
click at [609, 144] on div "My profile [PERSON_NAME] [PERSON_NAME][EMAIL_ADDRESS][DOMAIN_NAME] Subscription…" at bounding box center [475, 234] width 291 height 234
click at [602, 135] on img at bounding box center [603, 135] width 12 height 12
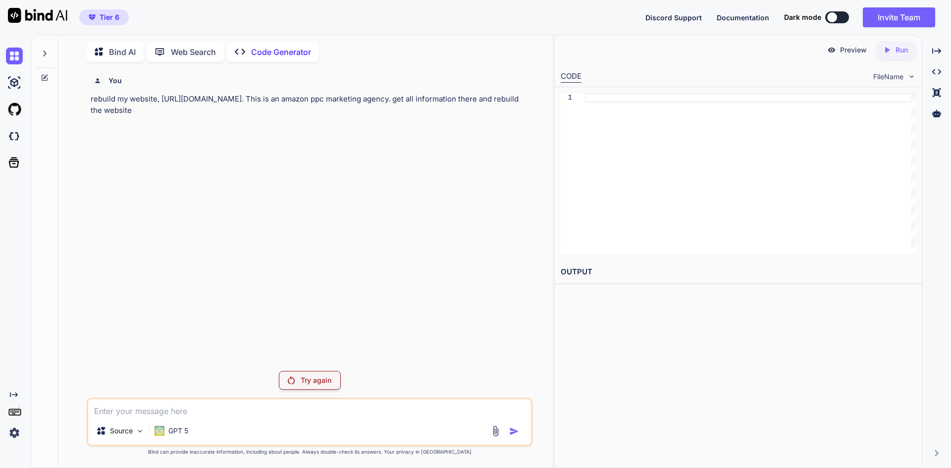
click at [21, 430] on img at bounding box center [14, 433] width 17 height 17
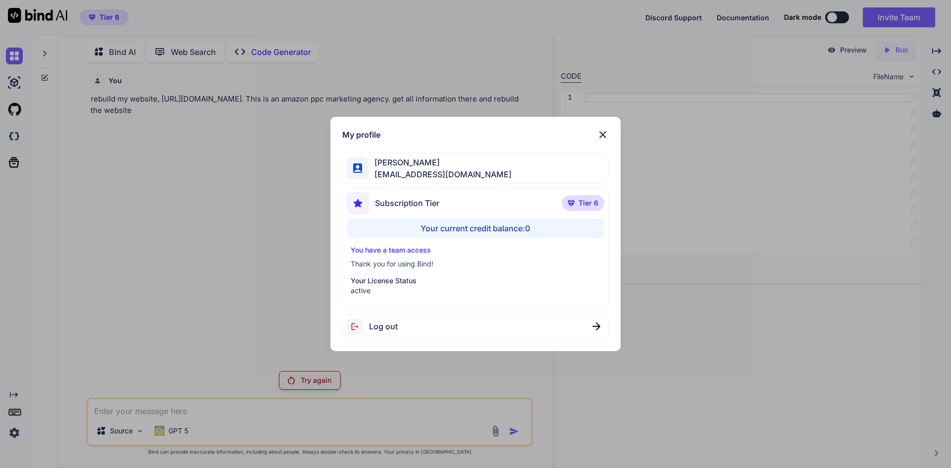
click at [604, 131] on img at bounding box center [603, 135] width 12 height 12
